Goal: Task Accomplishment & Management: Use online tool/utility

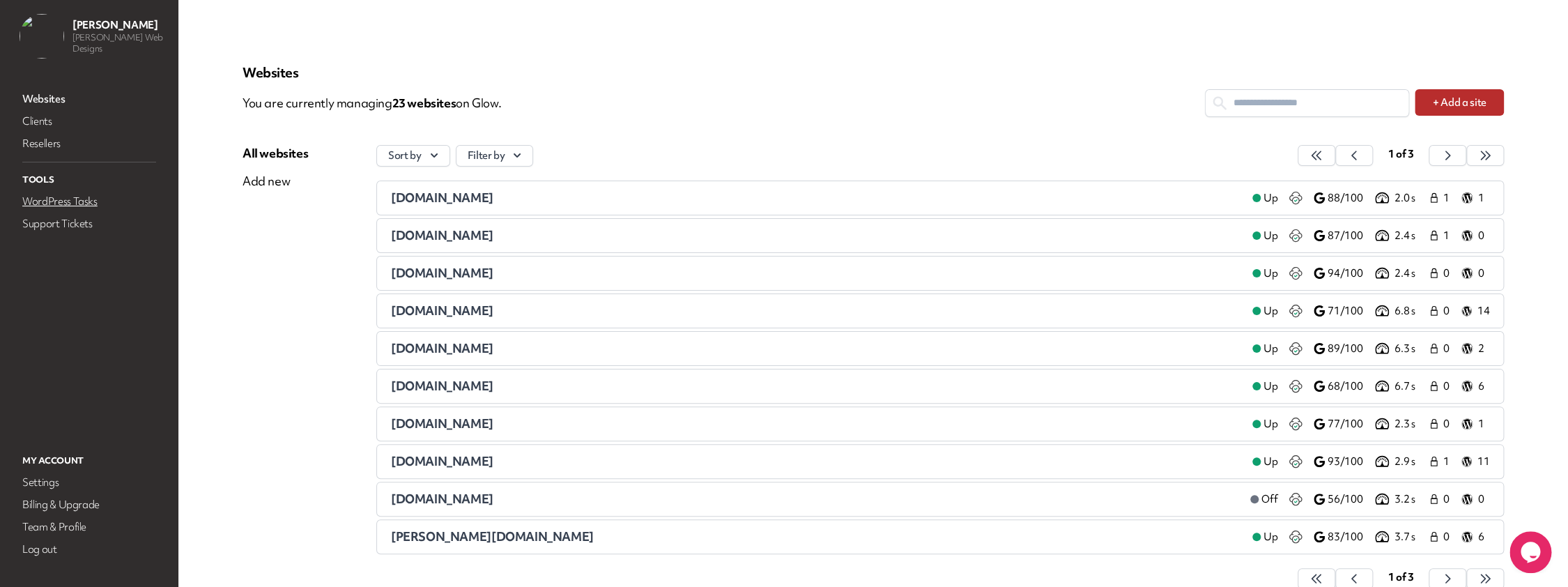
click at [55, 193] on link "WordPress Tasks" at bounding box center [89, 201] width 139 height 20
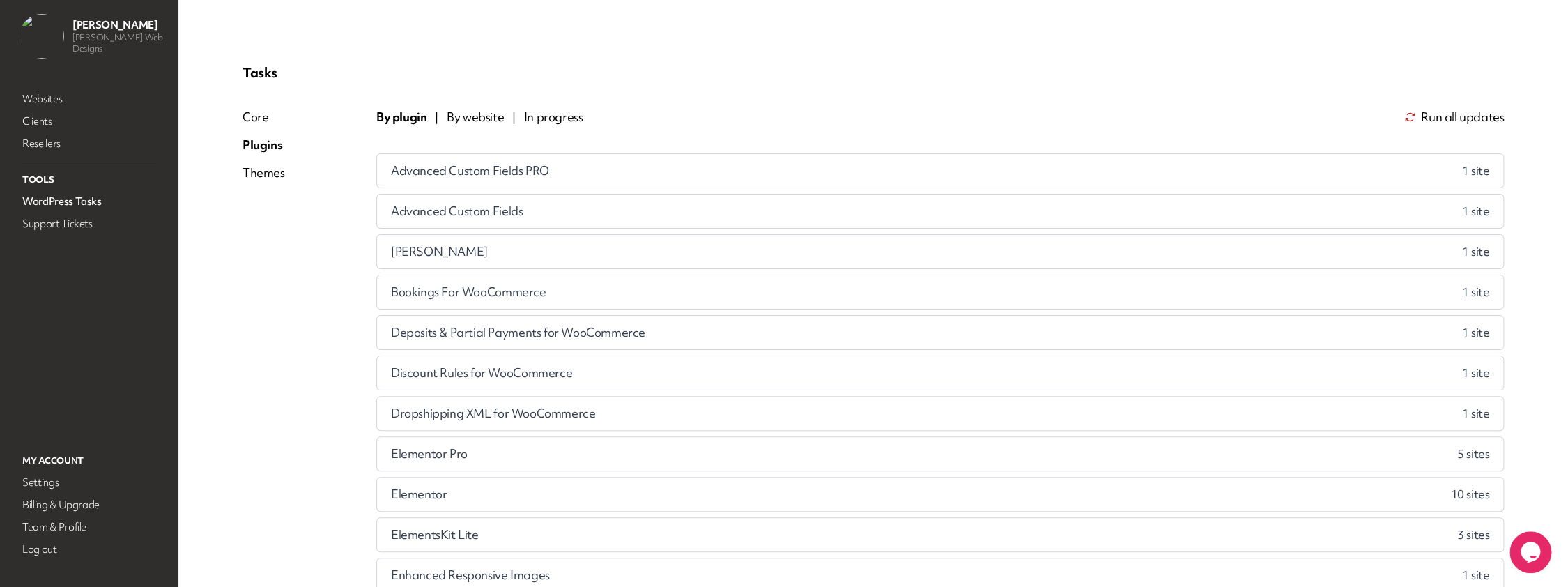
click at [491, 115] on span "By website" at bounding box center [475, 117] width 57 height 17
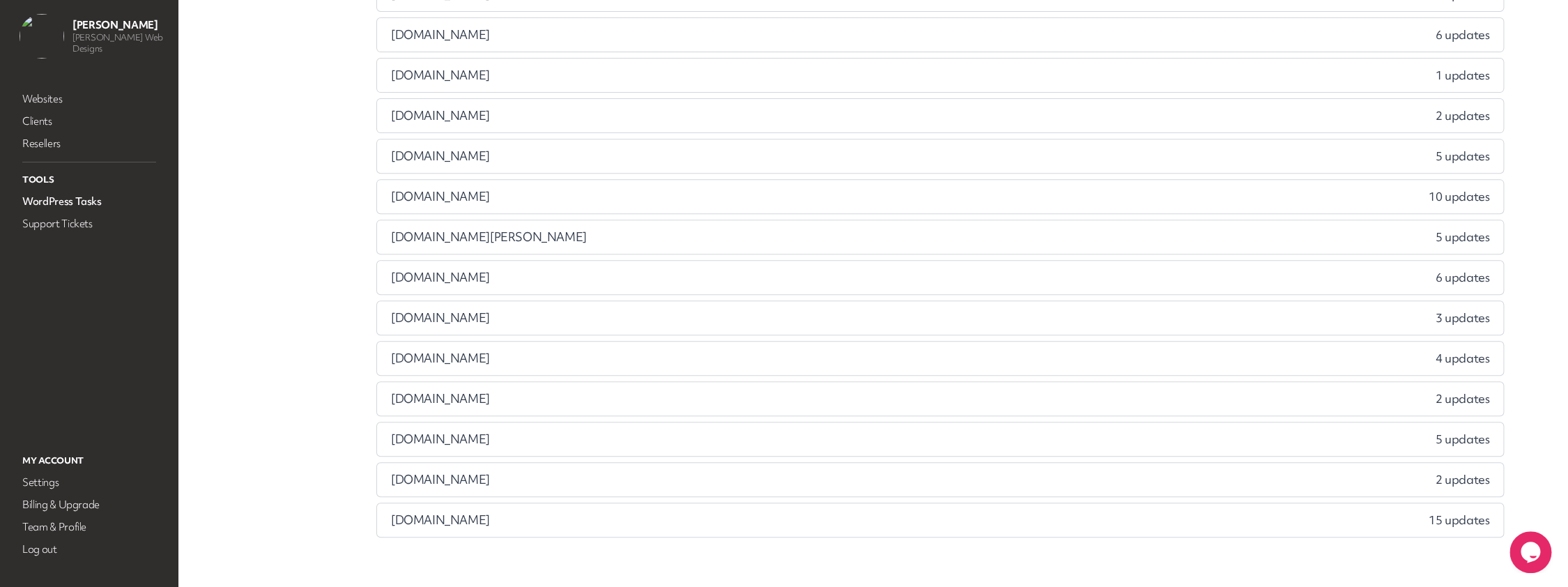
scroll to position [276, 0]
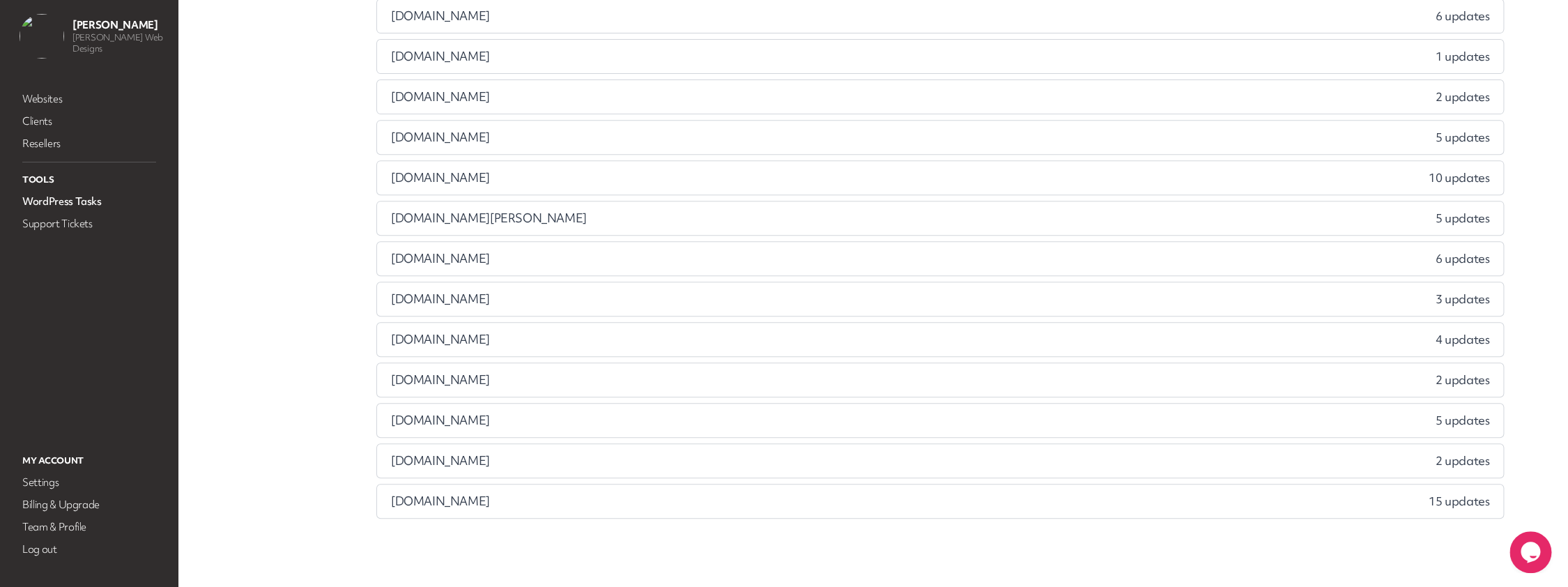
click at [490, 423] on span "[DOMAIN_NAME]" at bounding box center [440, 420] width 99 height 17
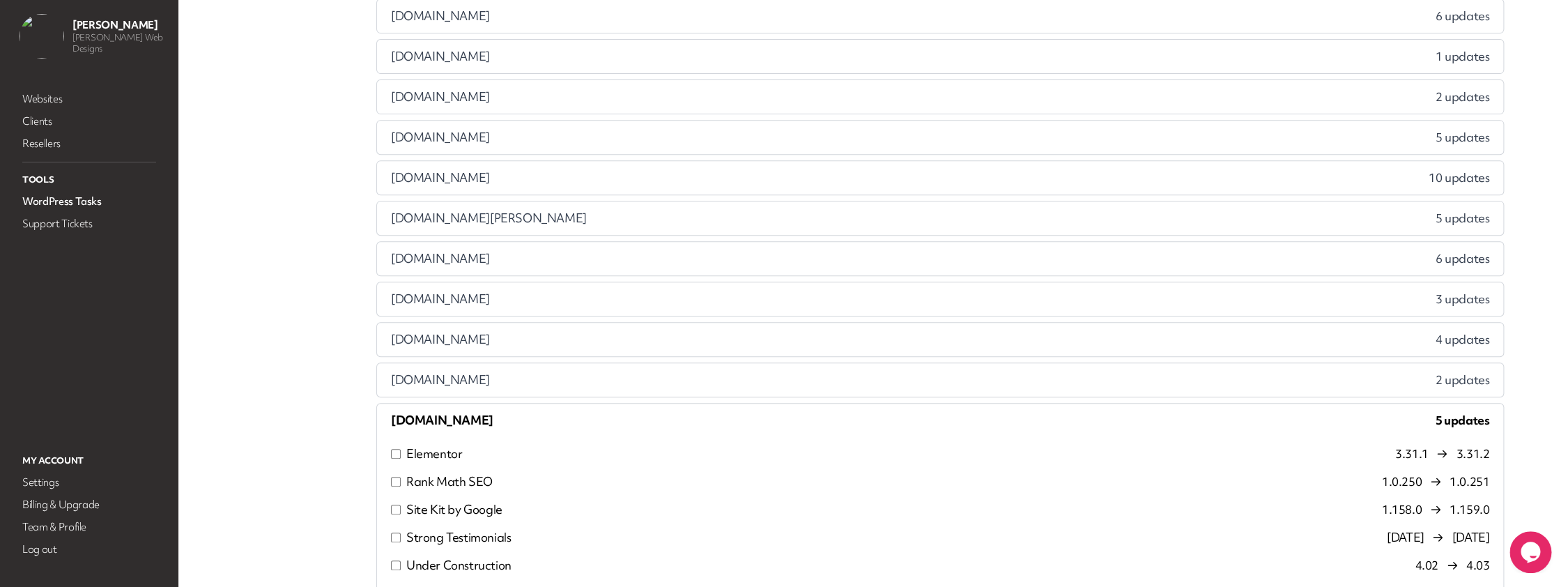
scroll to position [472, 0]
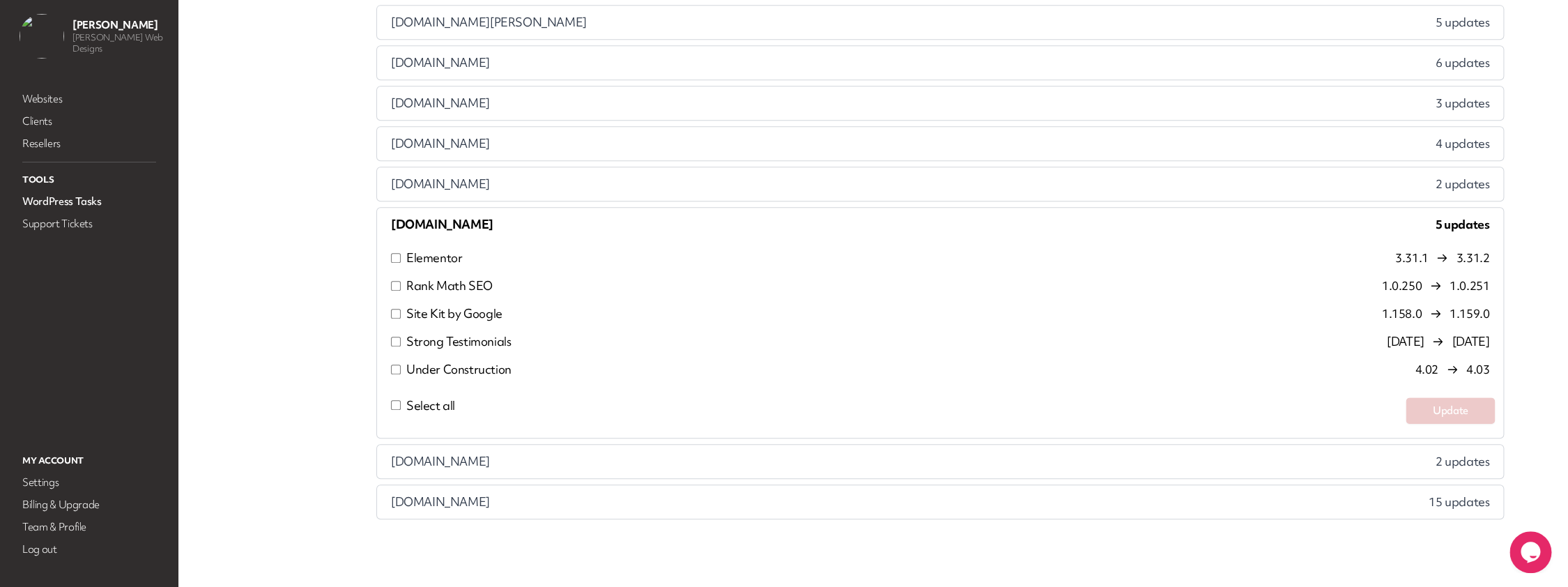
click at [412, 402] on span "Select all" at bounding box center [430, 405] width 49 height 16
click at [1440, 409] on button "Update" at bounding box center [1450, 410] width 89 height 27
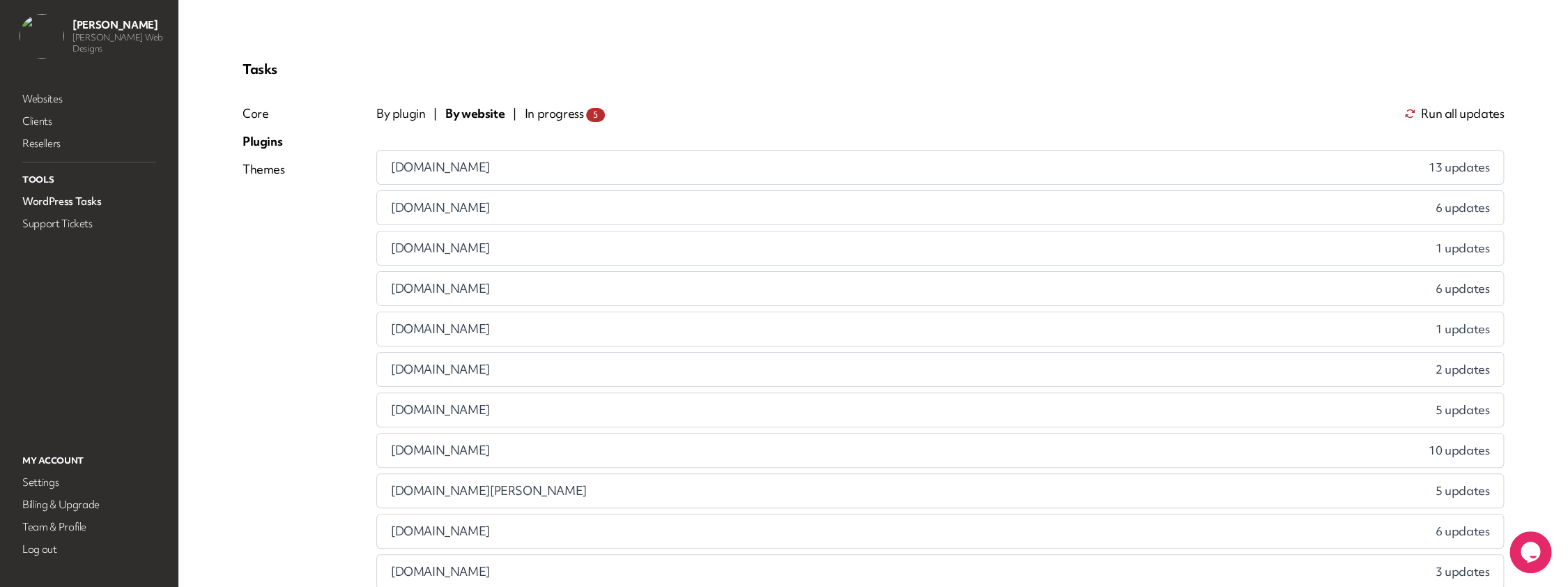
scroll to position [0, 0]
click at [1468, 116] on span "Run all updates" at bounding box center [1462, 117] width 83 height 17
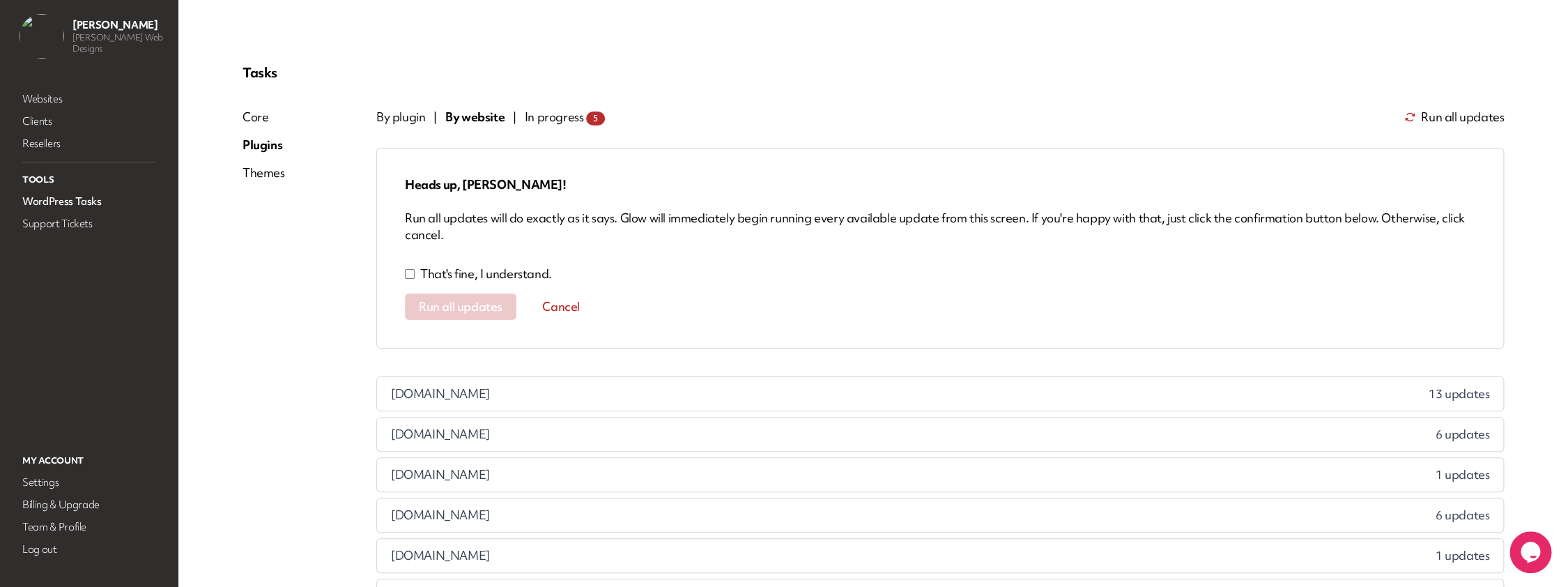
click at [437, 275] on p "That's fine, I understand." at bounding box center [486, 274] width 132 height 17
click at [456, 305] on span "Run all updates" at bounding box center [460, 307] width 83 height 14
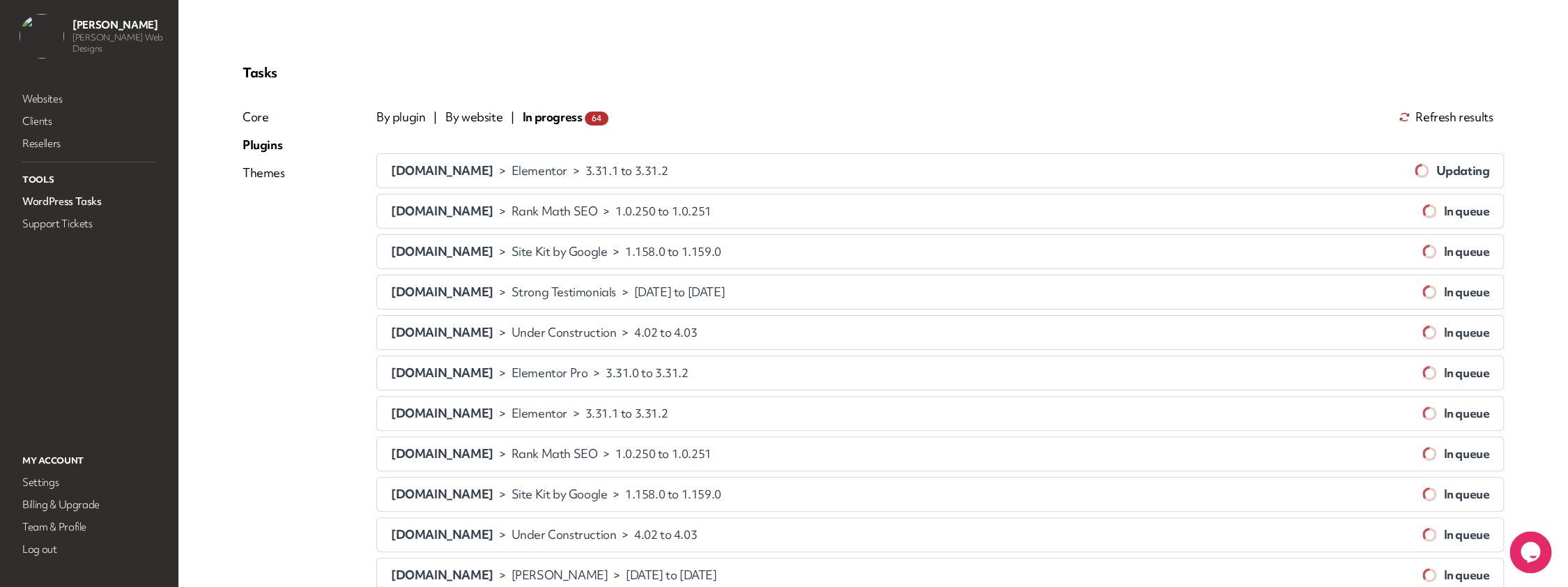
click at [547, 120] on span "In progress 64" at bounding box center [566, 117] width 85 height 17
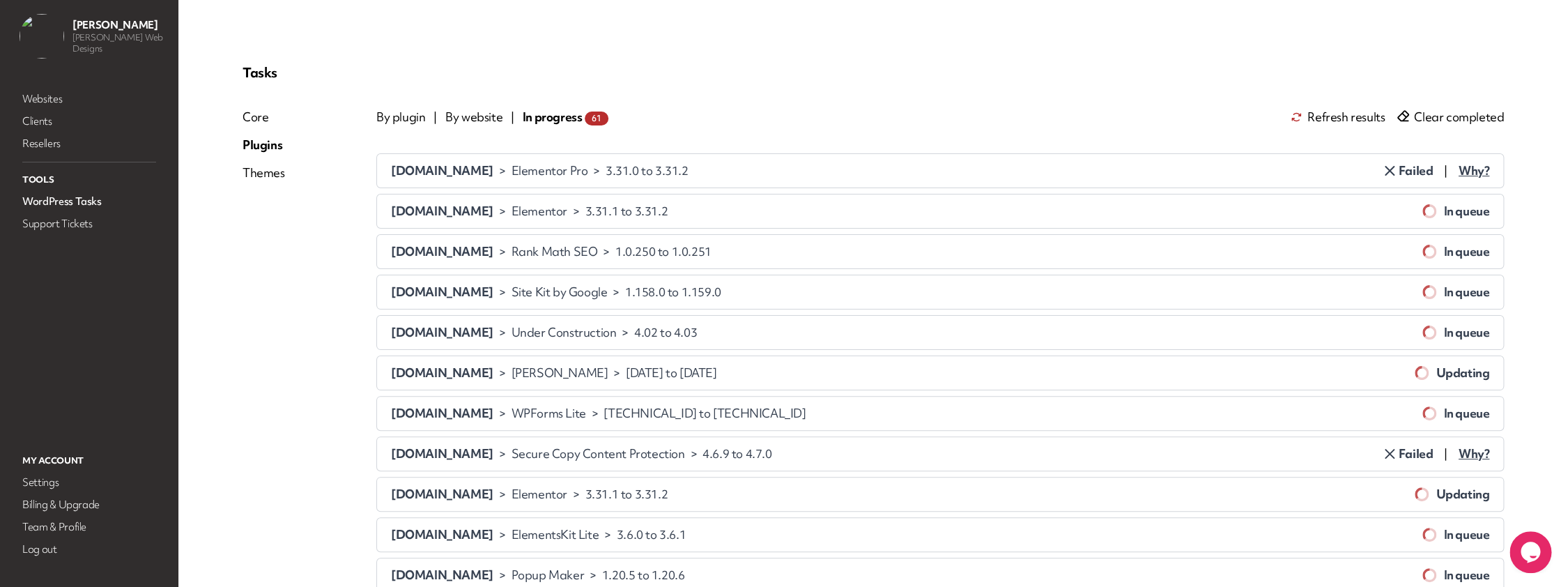
click at [1480, 165] on span "Why?" at bounding box center [1474, 170] width 30 height 17
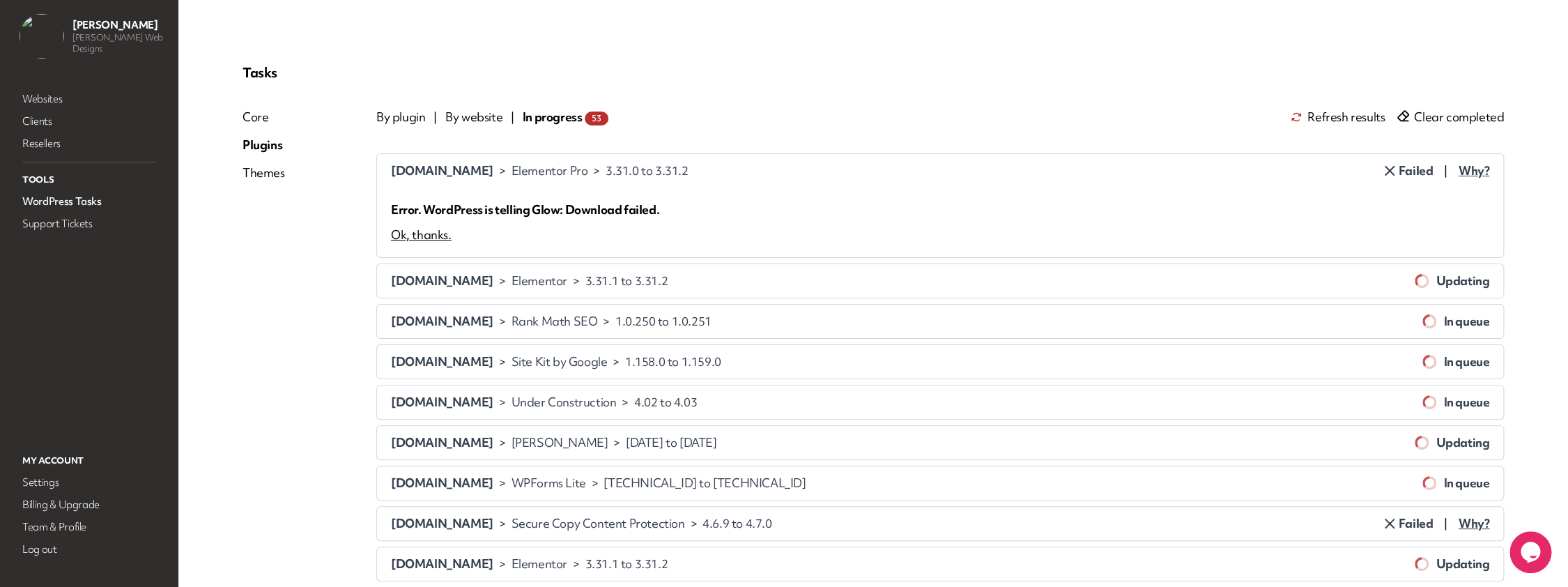
click at [441, 234] on div "Ok, thanks." at bounding box center [422, 235] width 61 height 17
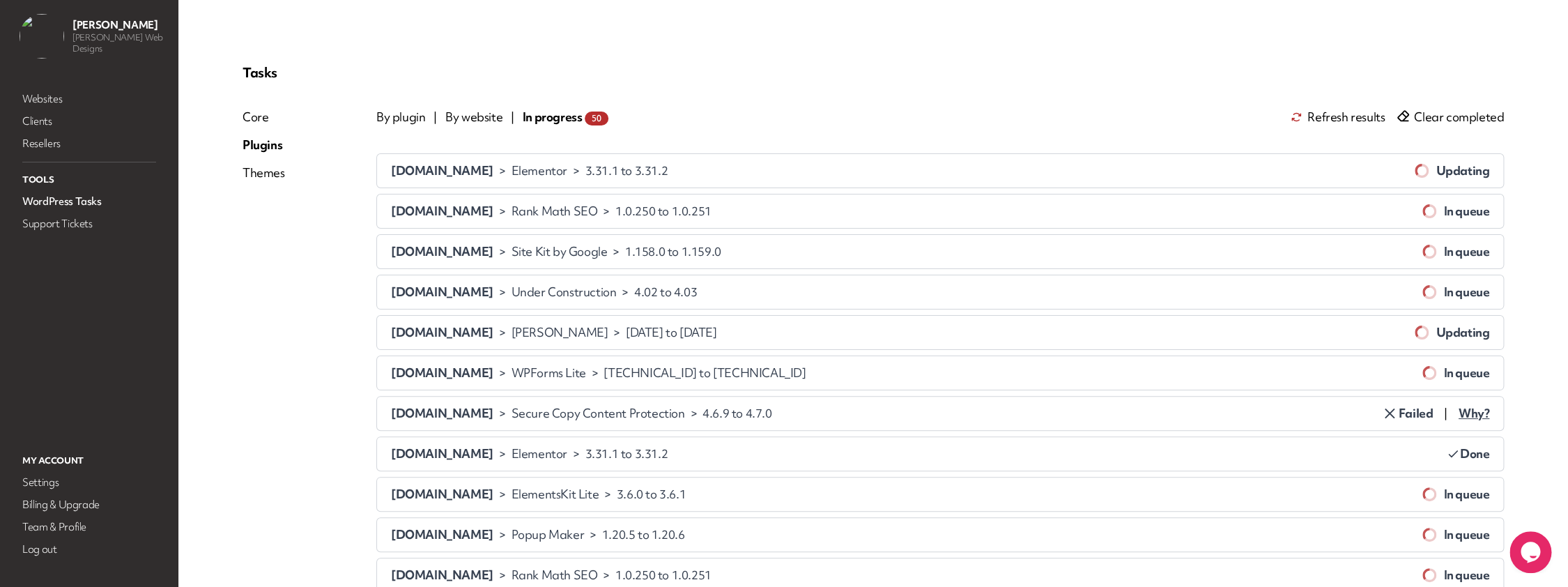
click at [1478, 412] on span "Why?" at bounding box center [1474, 413] width 30 height 17
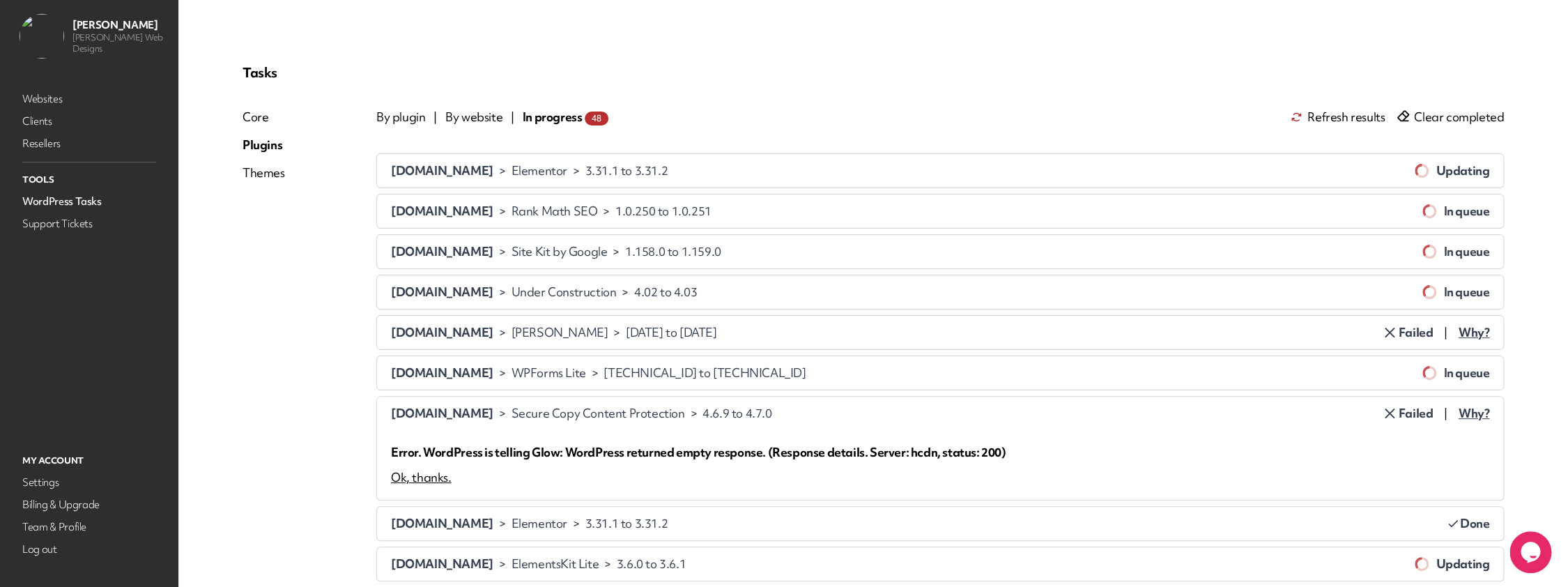
click at [432, 479] on div "Ok, thanks." at bounding box center [422, 478] width 61 height 17
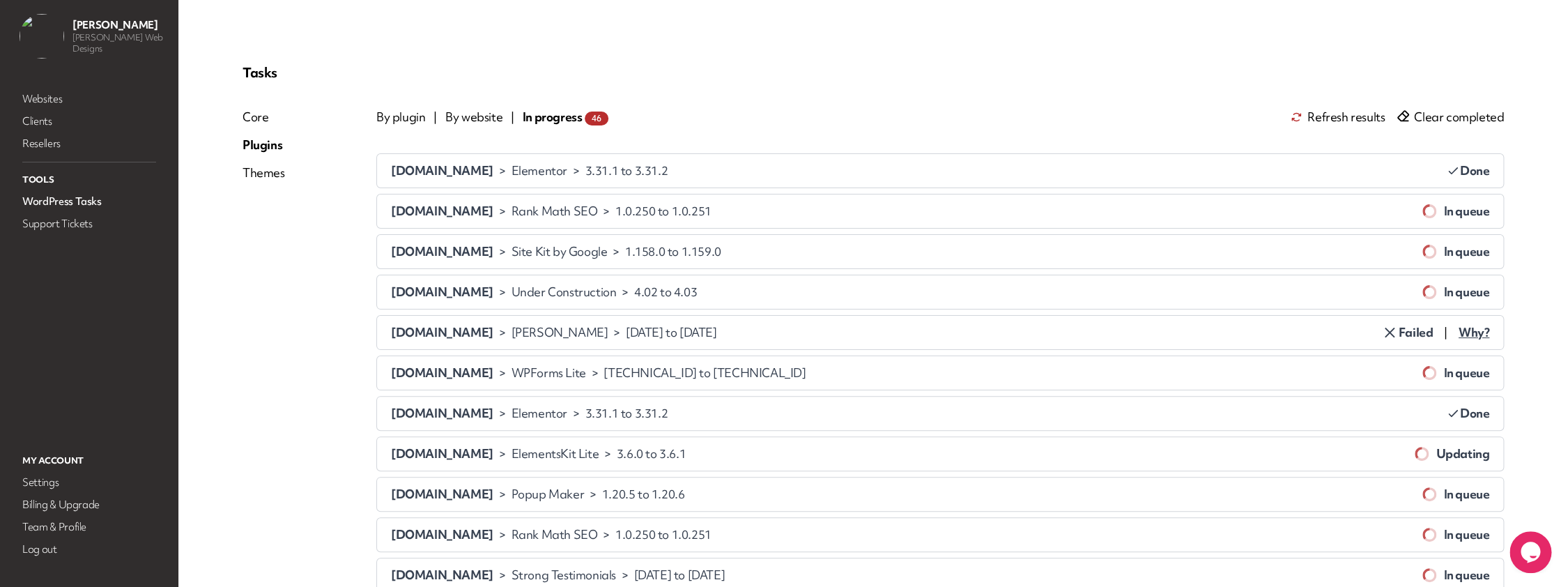
click at [1391, 331] on icon at bounding box center [1390, 333] width 9 height 9
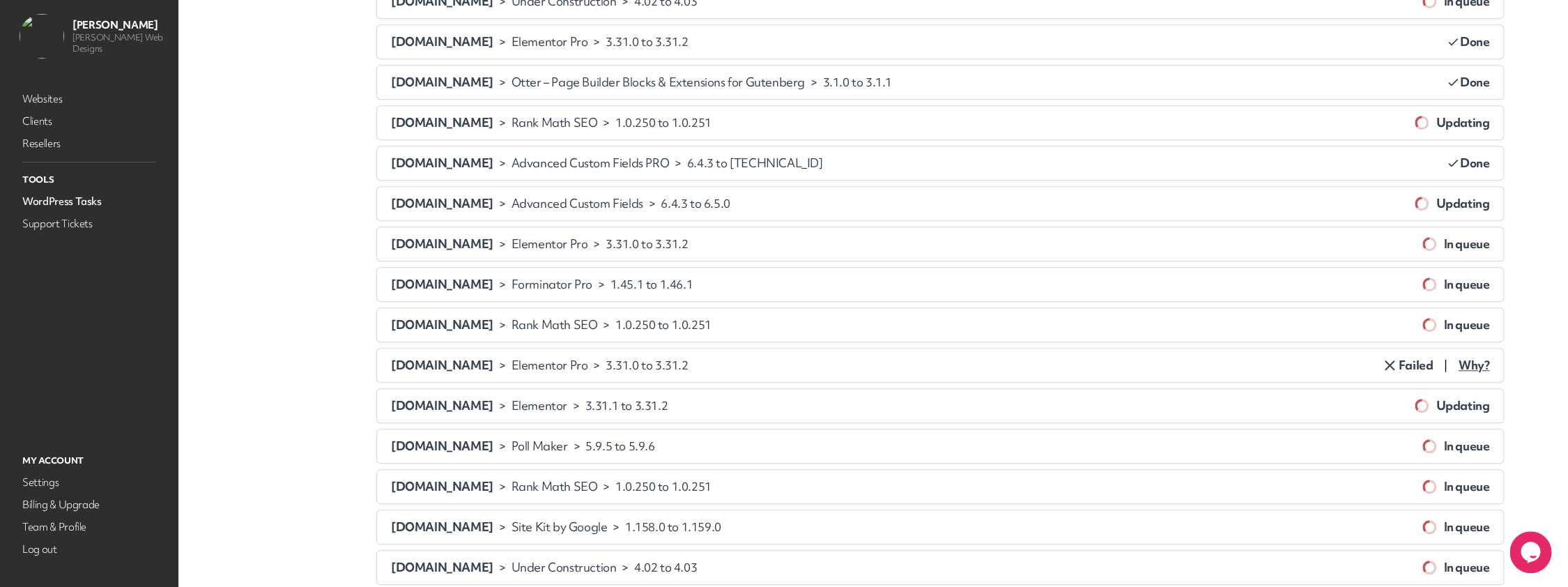
scroll to position [575, 0]
click at [1466, 360] on span "Why?" at bounding box center [1474, 364] width 30 height 17
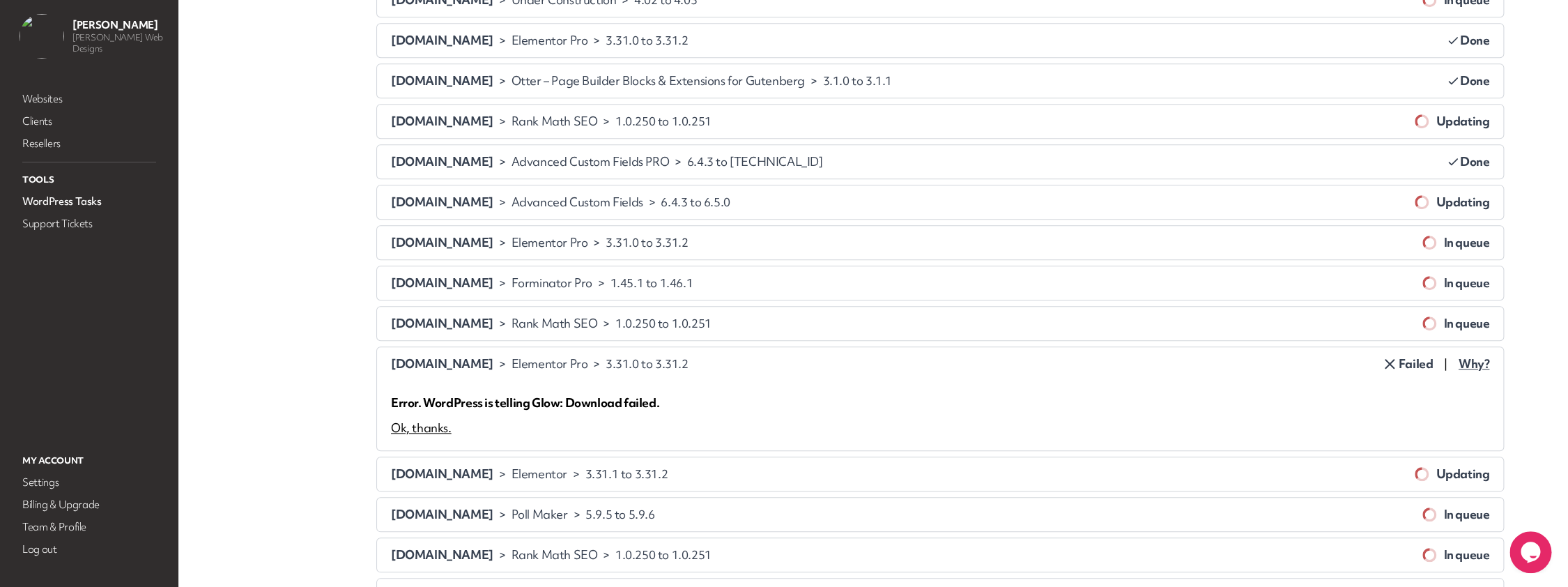
click at [435, 422] on div "Ok, thanks." at bounding box center [422, 428] width 61 height 17
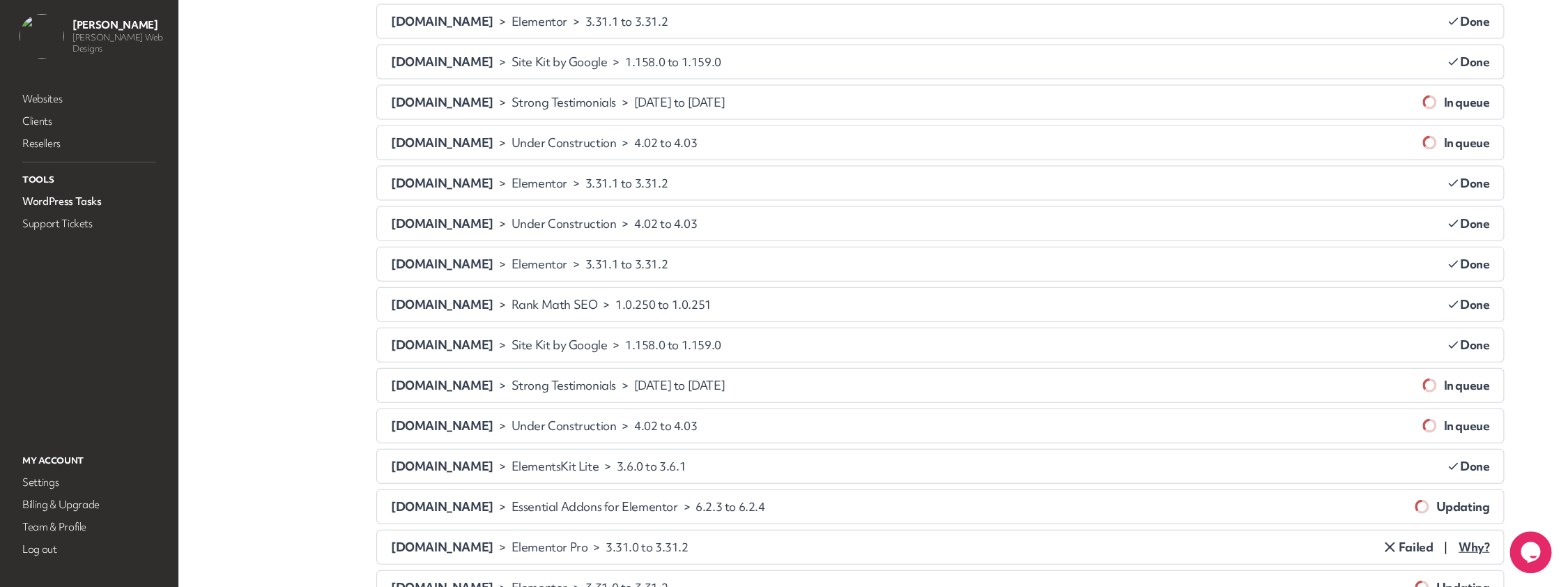
scroll to position [1821, 0]
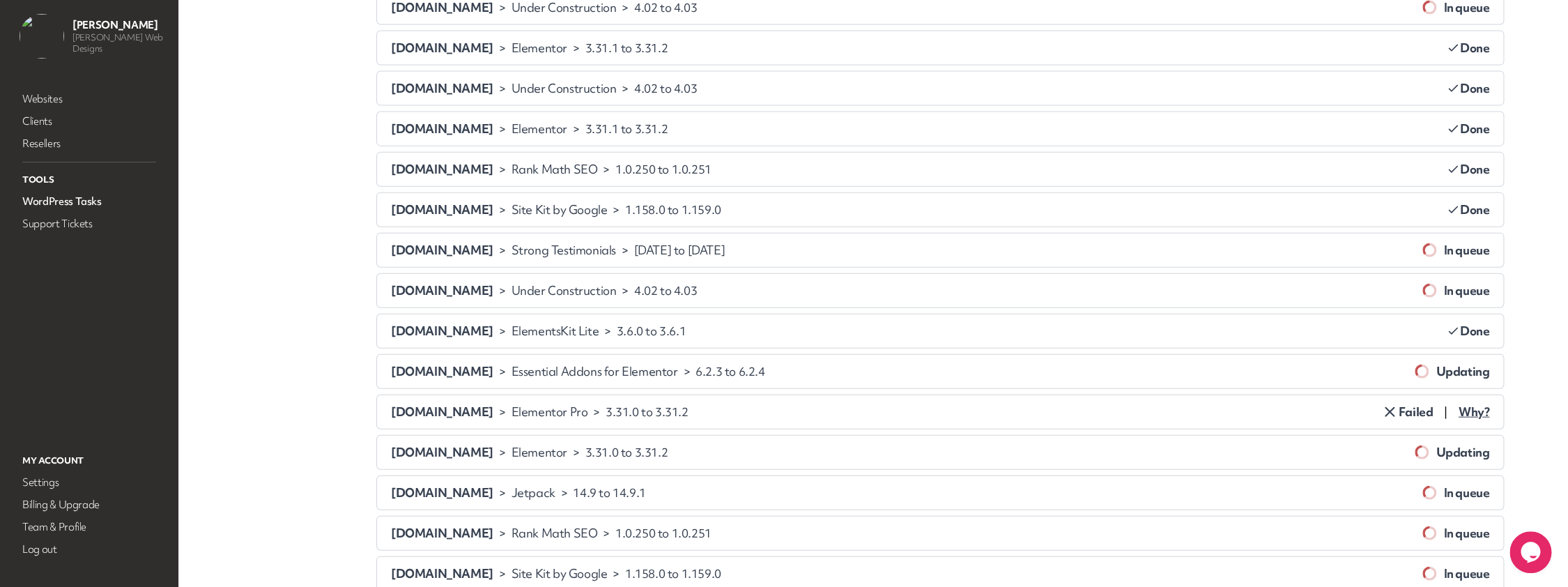
click at [1476, 408] on span "Why?" at bounding box center [1474, 412] width 30 height 17
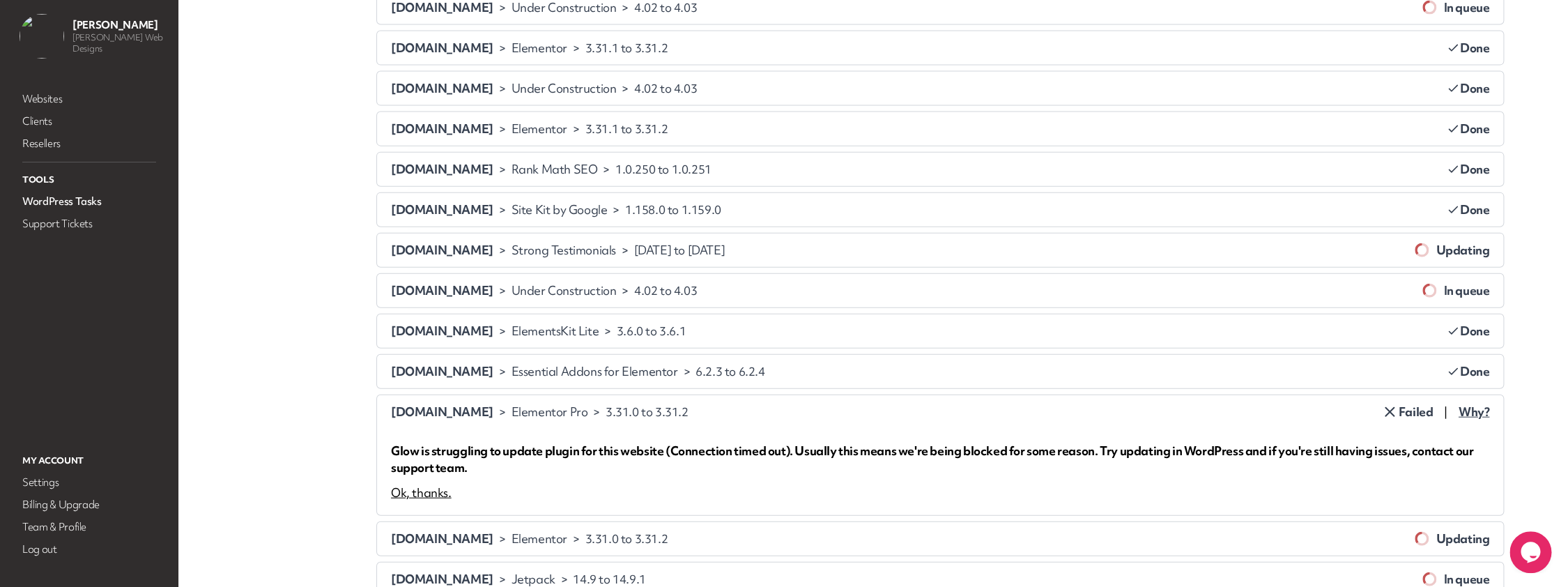
click at [429, 494] on div "Ok, thanks." at bounding box center [422, 493] width 61 height 17
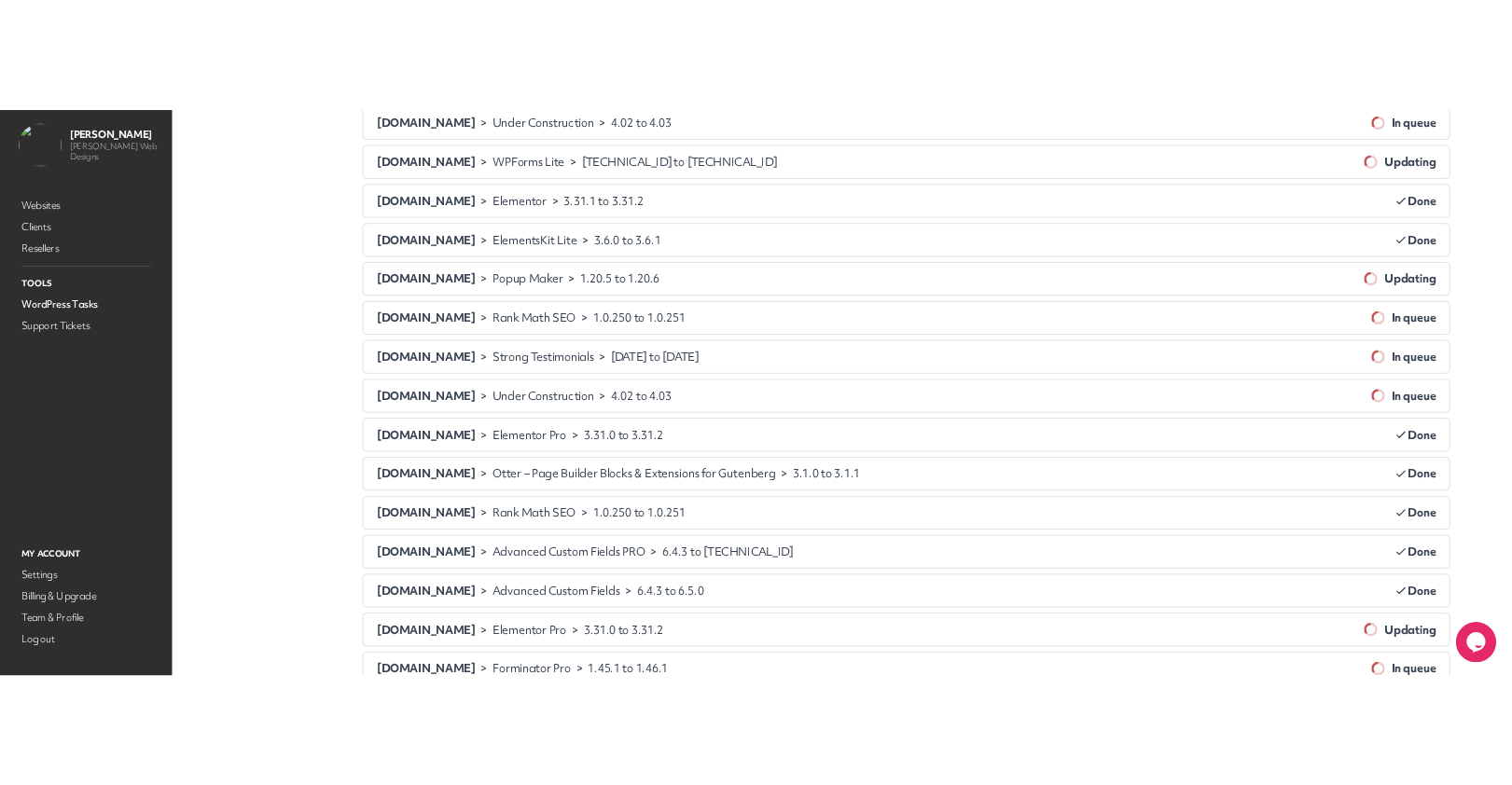
scroll to position [0, 0]
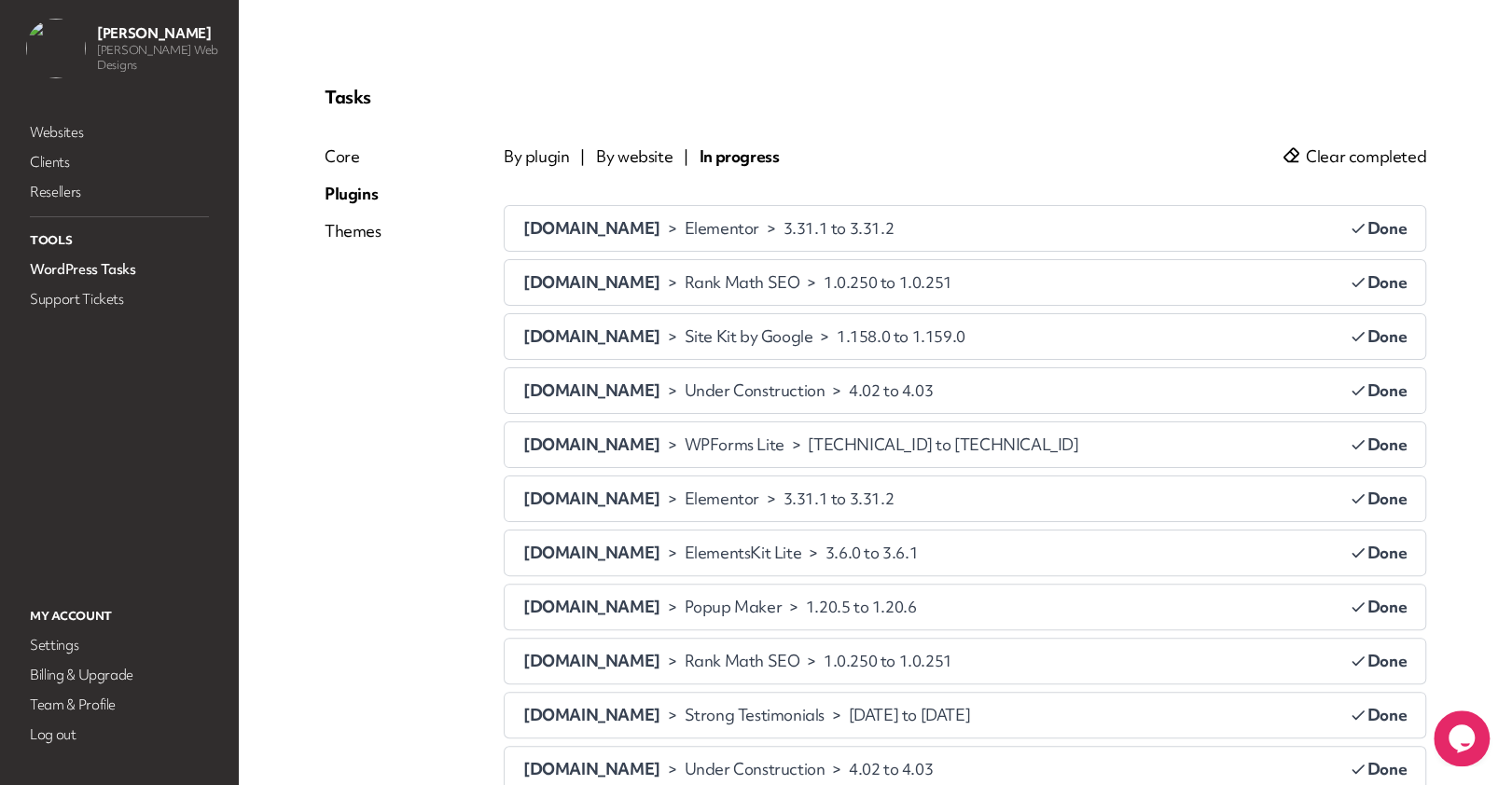
click at [1389, 155] on span "Clear completed" at bounding box center [1366, 156] width 120 height 22
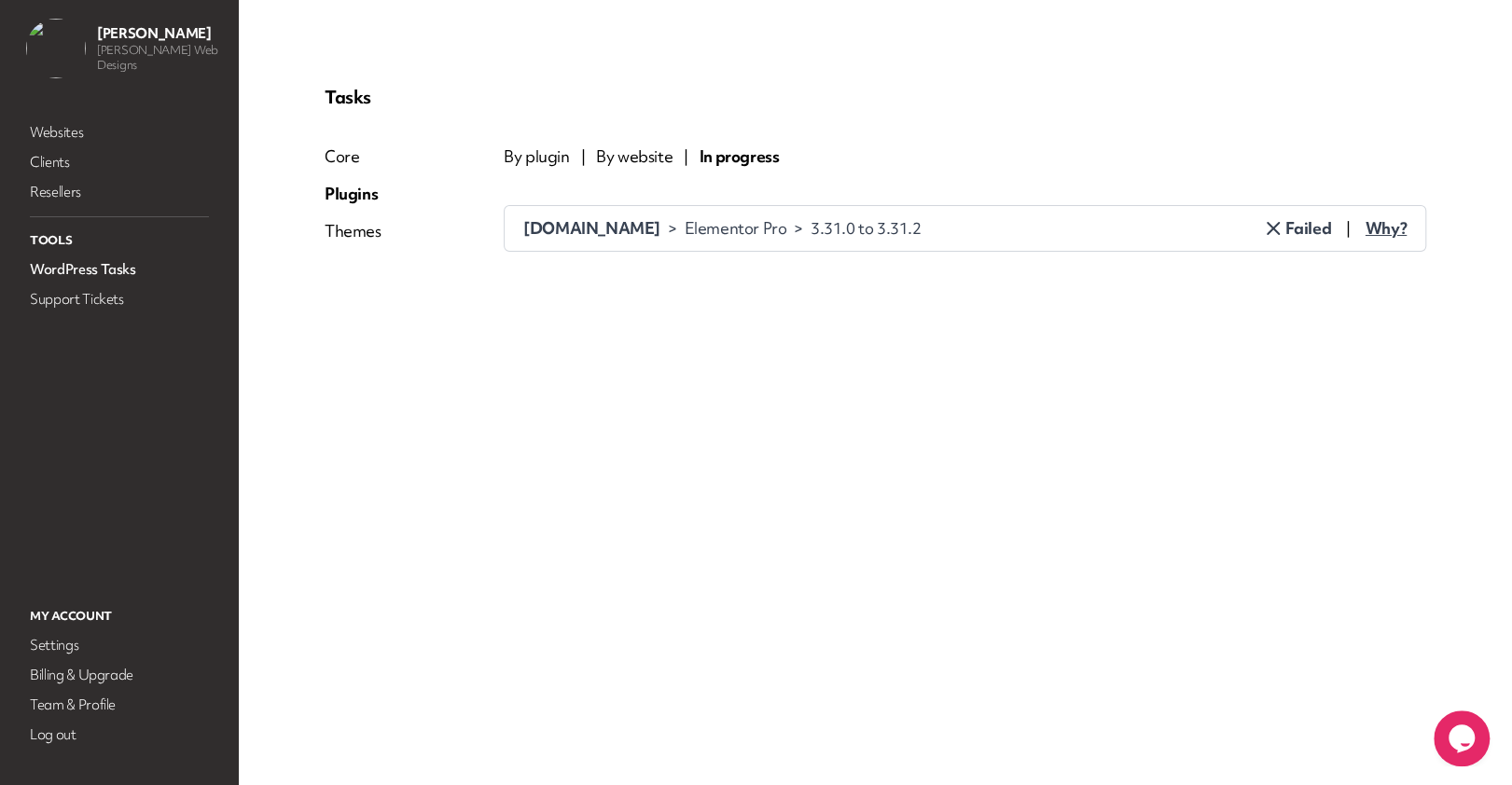
click at [680, 241] on div "[DOMAIN_NAME] > Elementor Pro > 3.31.0 to 3.31.2 Failed | Why?" at bounding box center [965, 229] width 921 height 45
click at [660, 229] on span "[DOMAIN_NAME]" at bounding box center [591, 228] width 137 height 21
click at [1370, 235] on span "Why?" at bounding box center [1386, 228] width 41 height 22
click at [588, 307] on div "Ok, thanks." at bounding box center [564, 314] width 81 height 22
click at [355, 235] on div "Themes" at bounding box center [353, 231] width 57 height 22
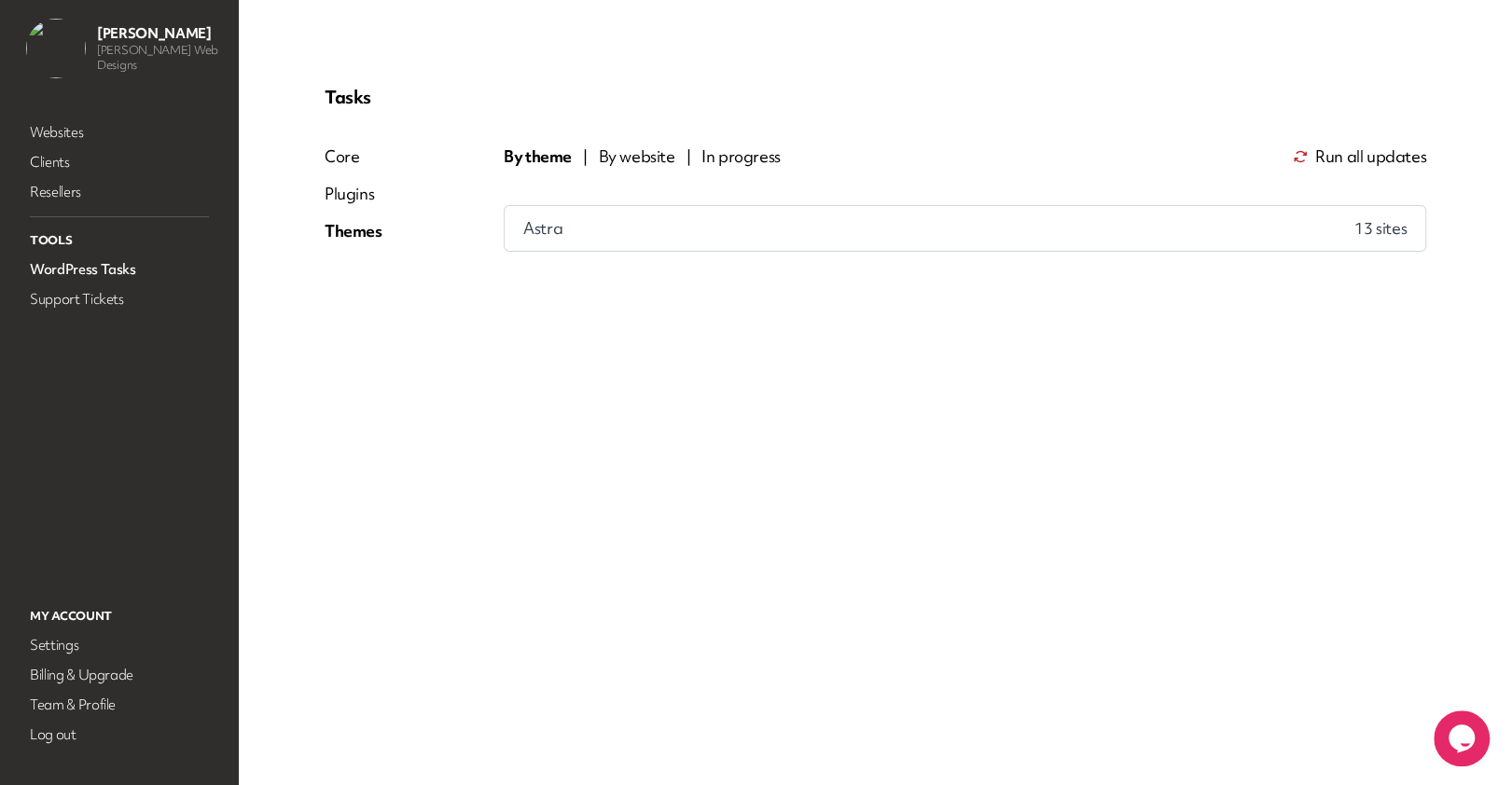
click at [575, 219] on div "Astra 13 site s" at bounding box center [965, 229] width 921 height 45
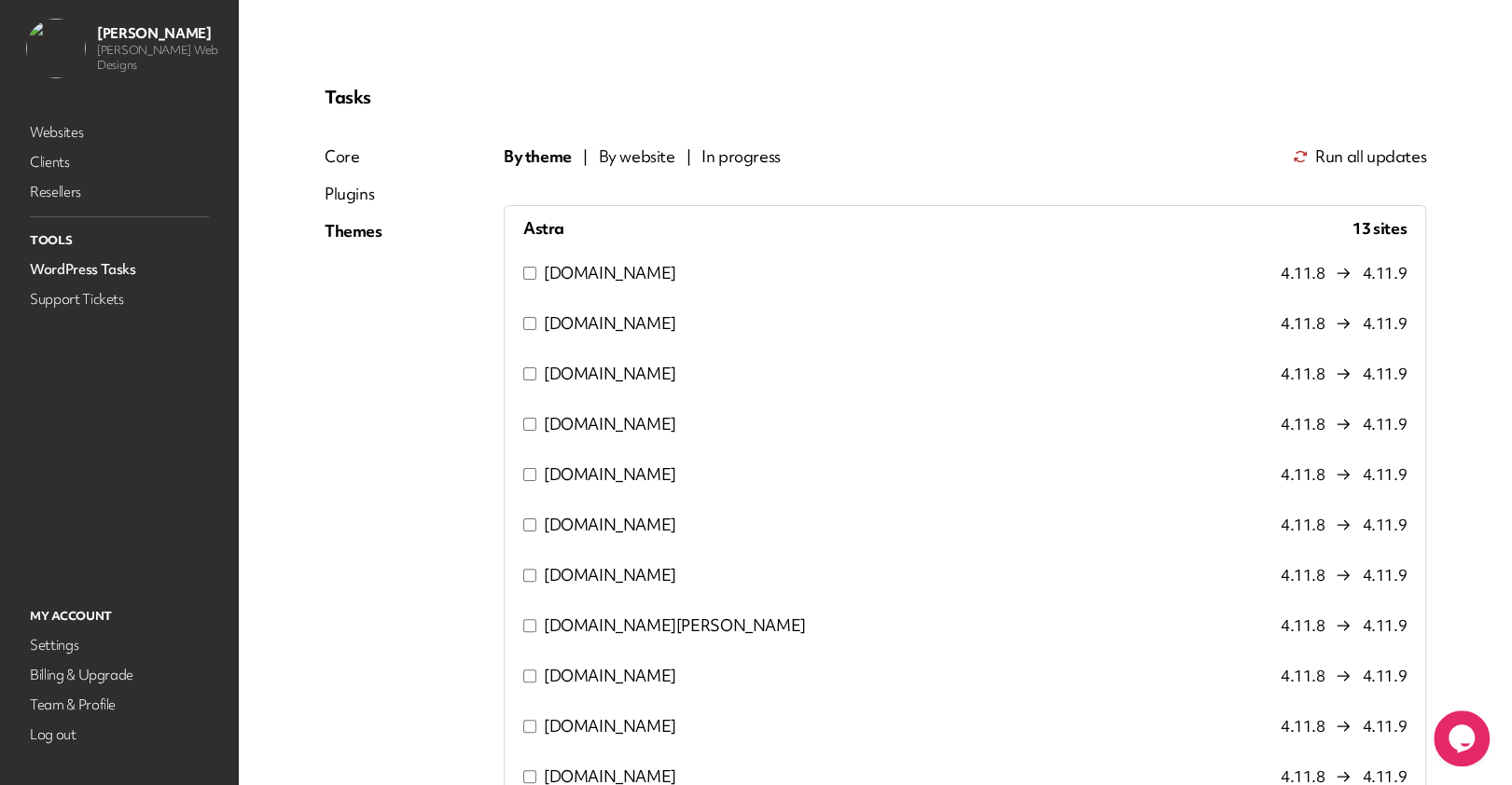
click at [1389, 152] on span "Run all updates" at bounding box center [1370, 156] width 111 height 22
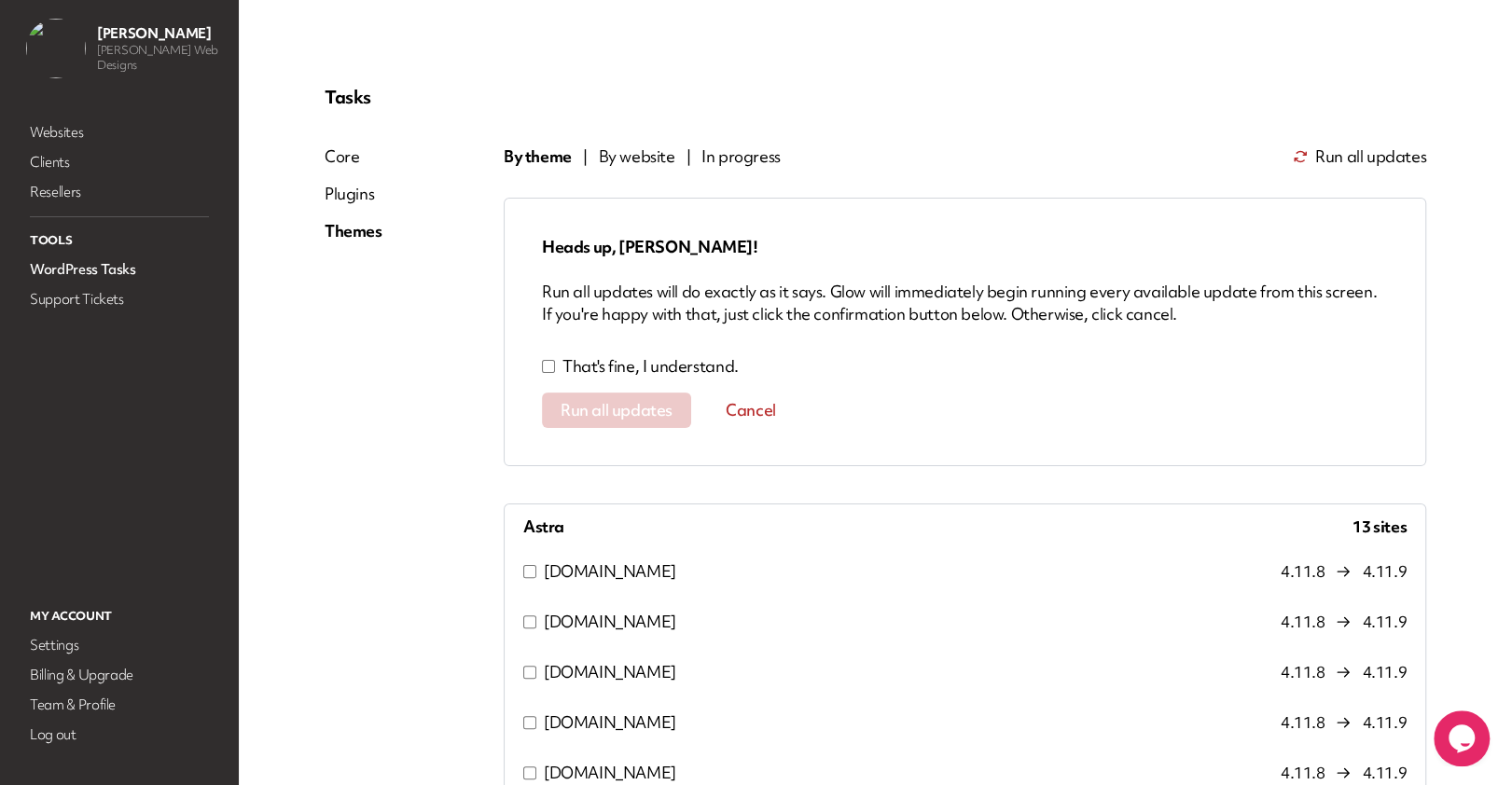
click at [589, 366] on p "That's fine, I understand." at bounding box center [650, 366] width 176 height 22
click at [618, 401] on button "Run all updates" at bounding box center [616, 410] width 149 height 36
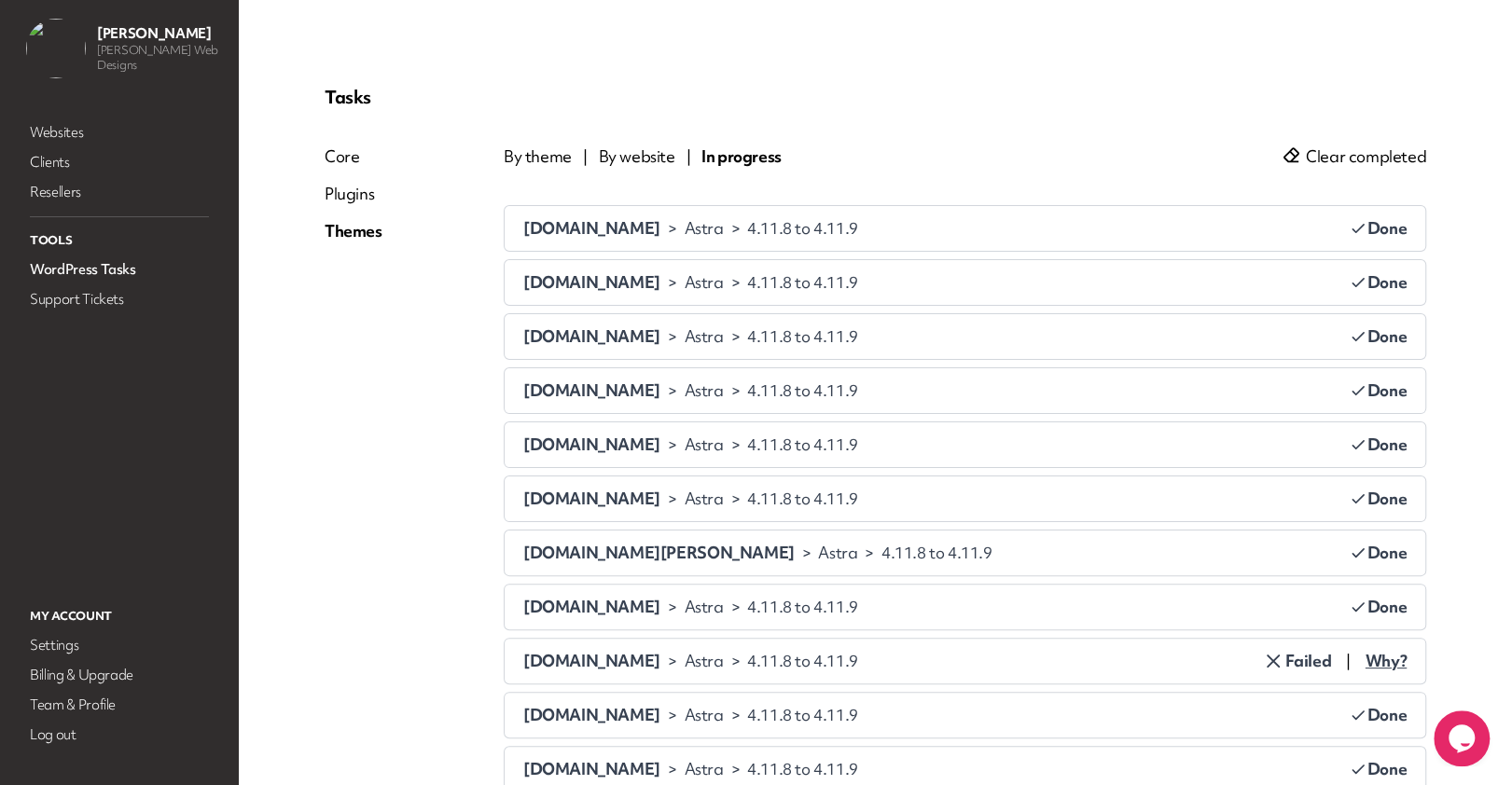
click at [1329, 157] on span "Clear completed" at bounding box center [1366, 156] width 120 height 22
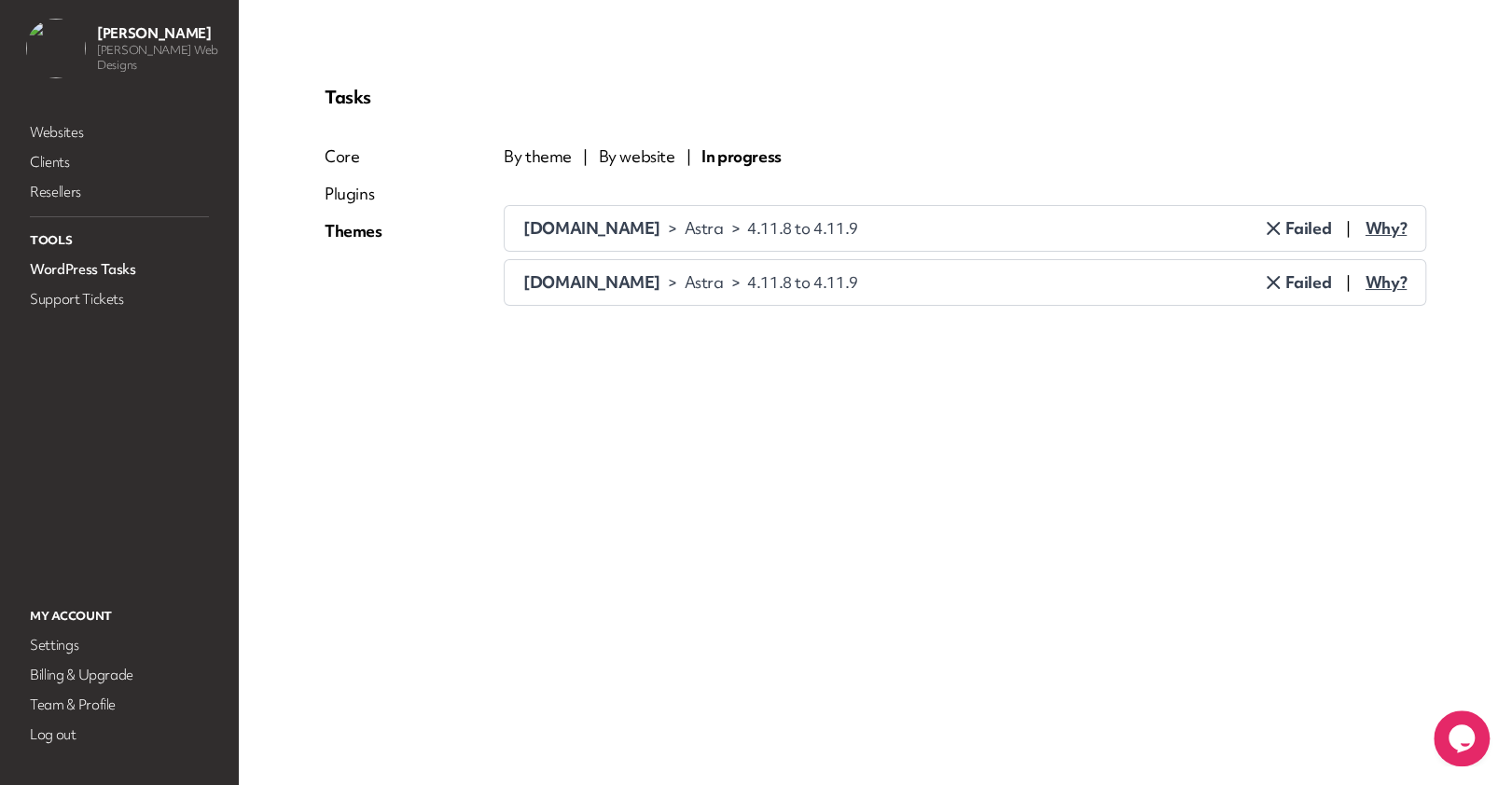
click at [1392, 283] on span "Why?" at bounding box center [1386, 282] width 41 height 22
click at [555, 362] on div "Ok, thanks." at bounding box center [564, 368] width 81 height 22
click at [1386, 228] on span "Why?" at bounding box center [1386, 228] width 41 height 22
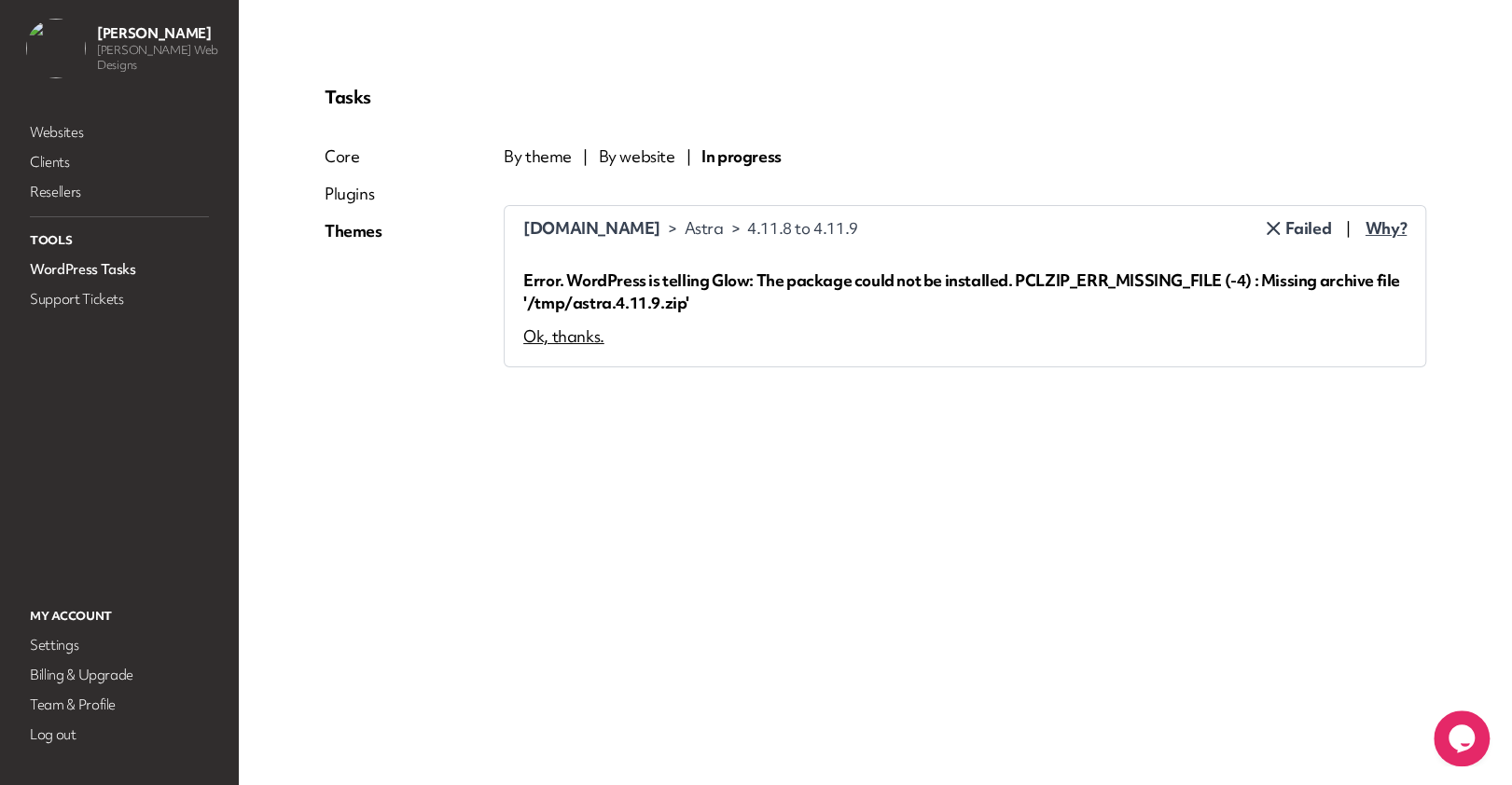
click at [576, 329] on div "Ok, thanks." at bounding box center [564, 336] width 81 height 22
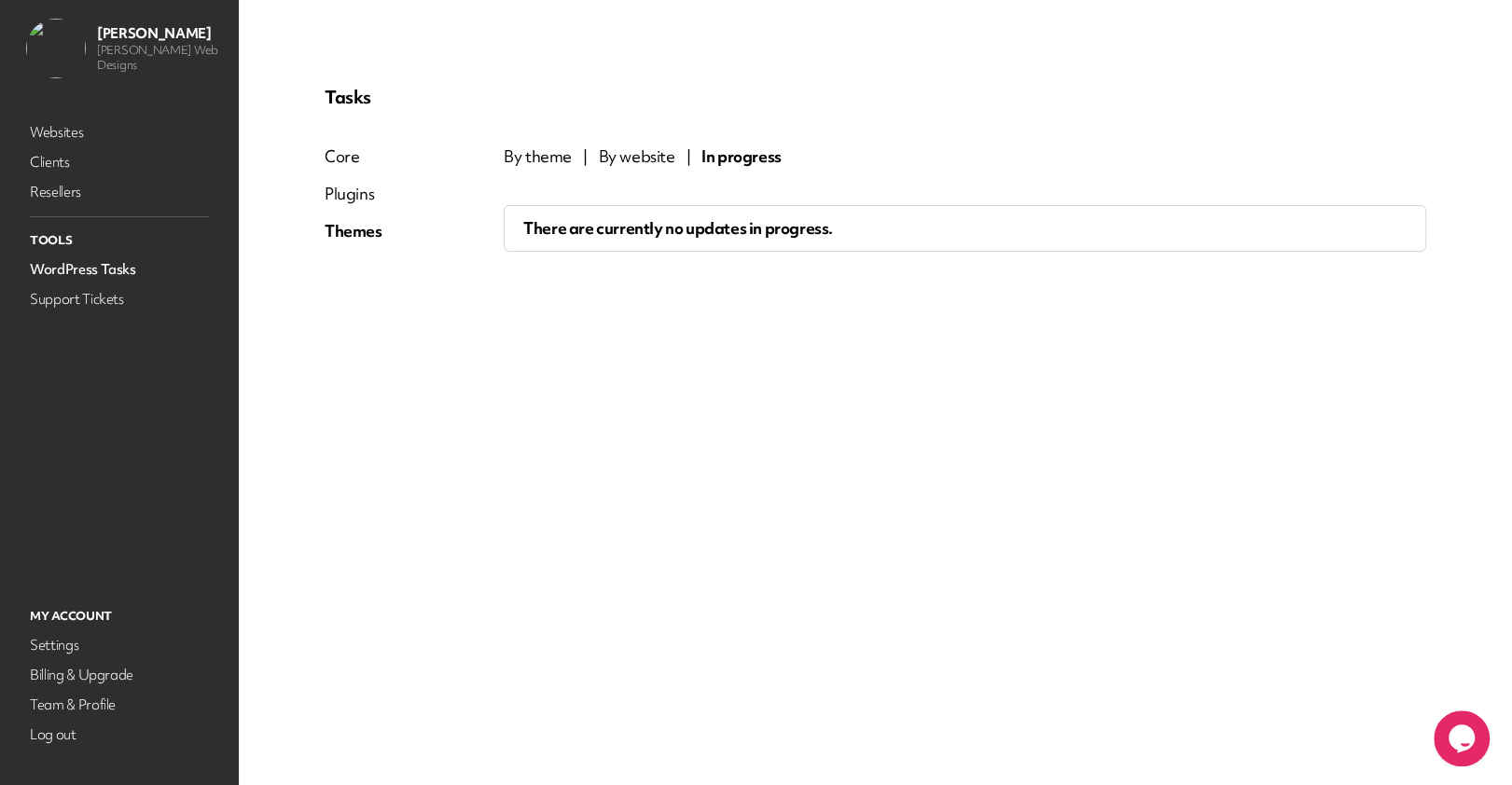
click at [529, 148] on span "By theme" at bounding box center [538, 156] width 68 height 22
click at [529, 149] on span "By theme" at bounding box center [538, 156] width 68 height 22
click at [362, 194] on div "Plugins" at bounding box center [354, 194] width 58 height 22
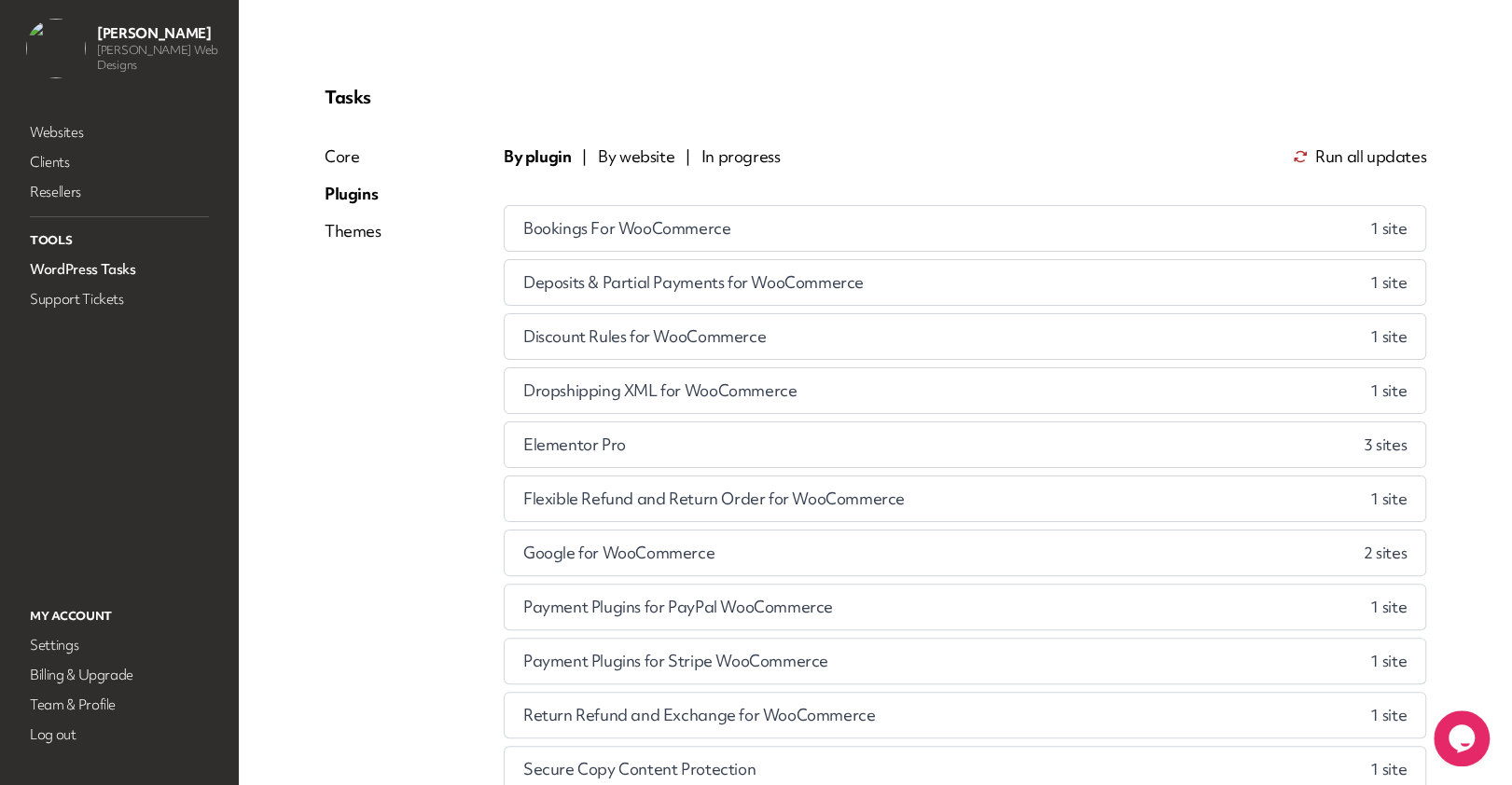
click at [340, 160] on div "Core" at bounding box center [353, 156] width 57 height 22
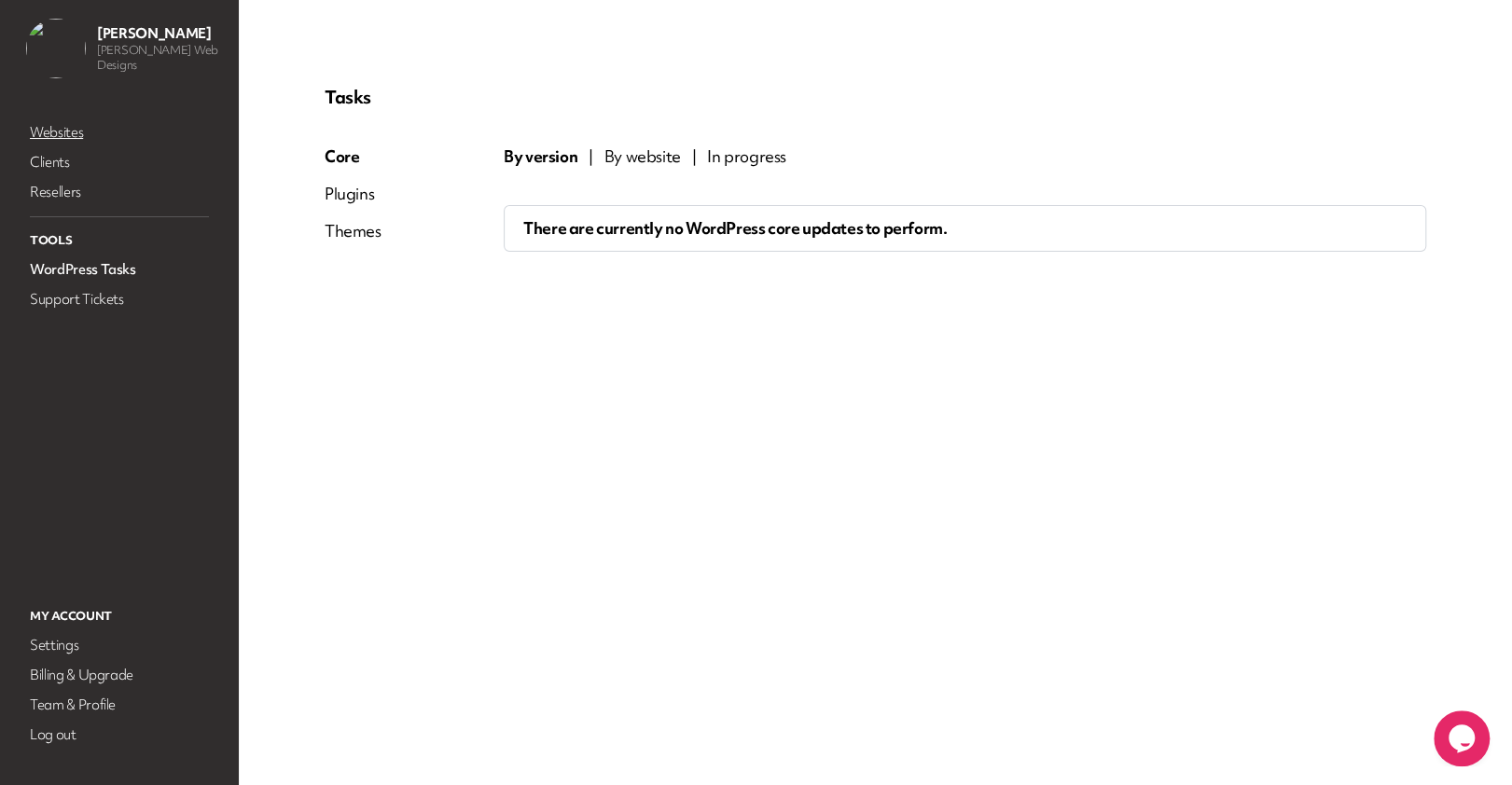
click at [64, 128] on link "Websites" at bounding box center [119, 132] width 186 height 26
